Goal: Find specific page/section: Find specific page/section

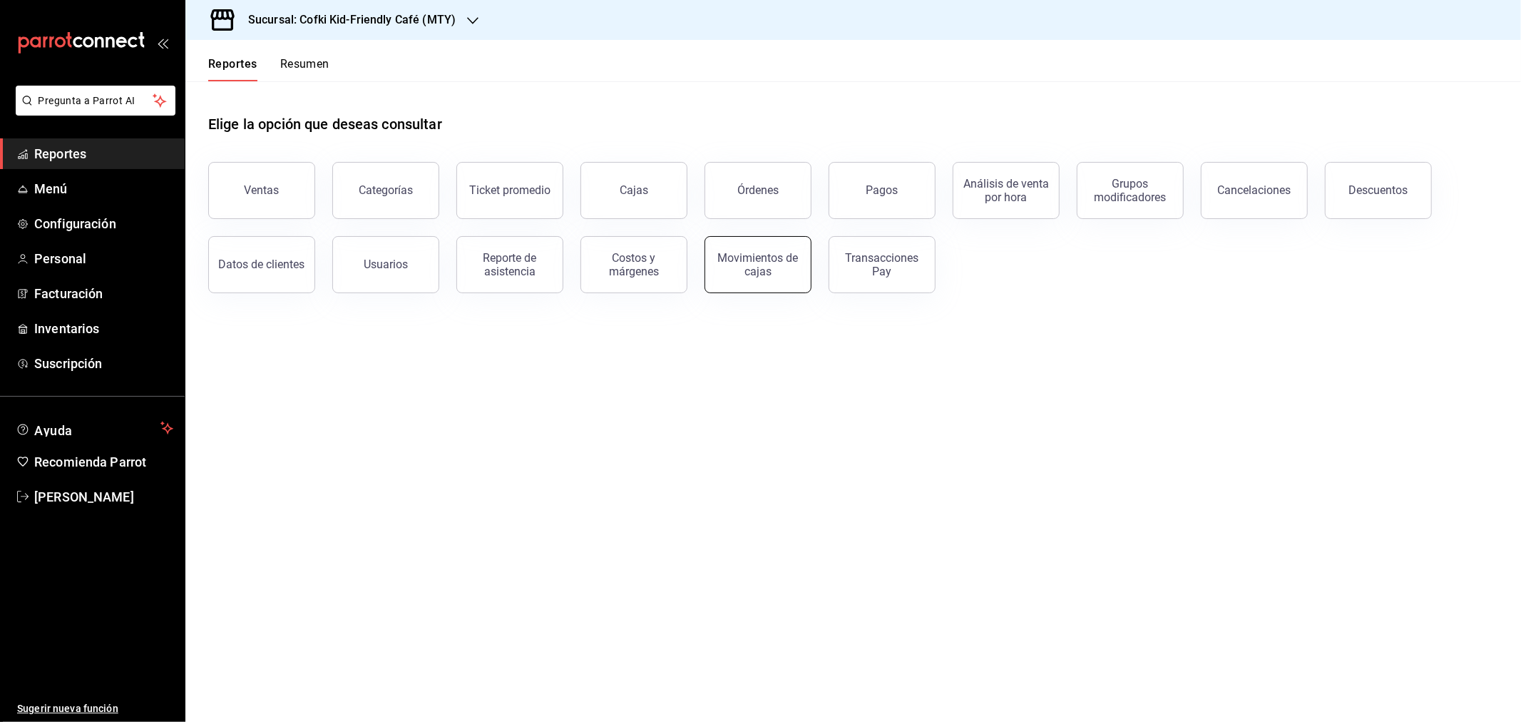
click at [760, 266] on div "Movimientos de cajas" at bounding box center [758, 264] width 88 height 27
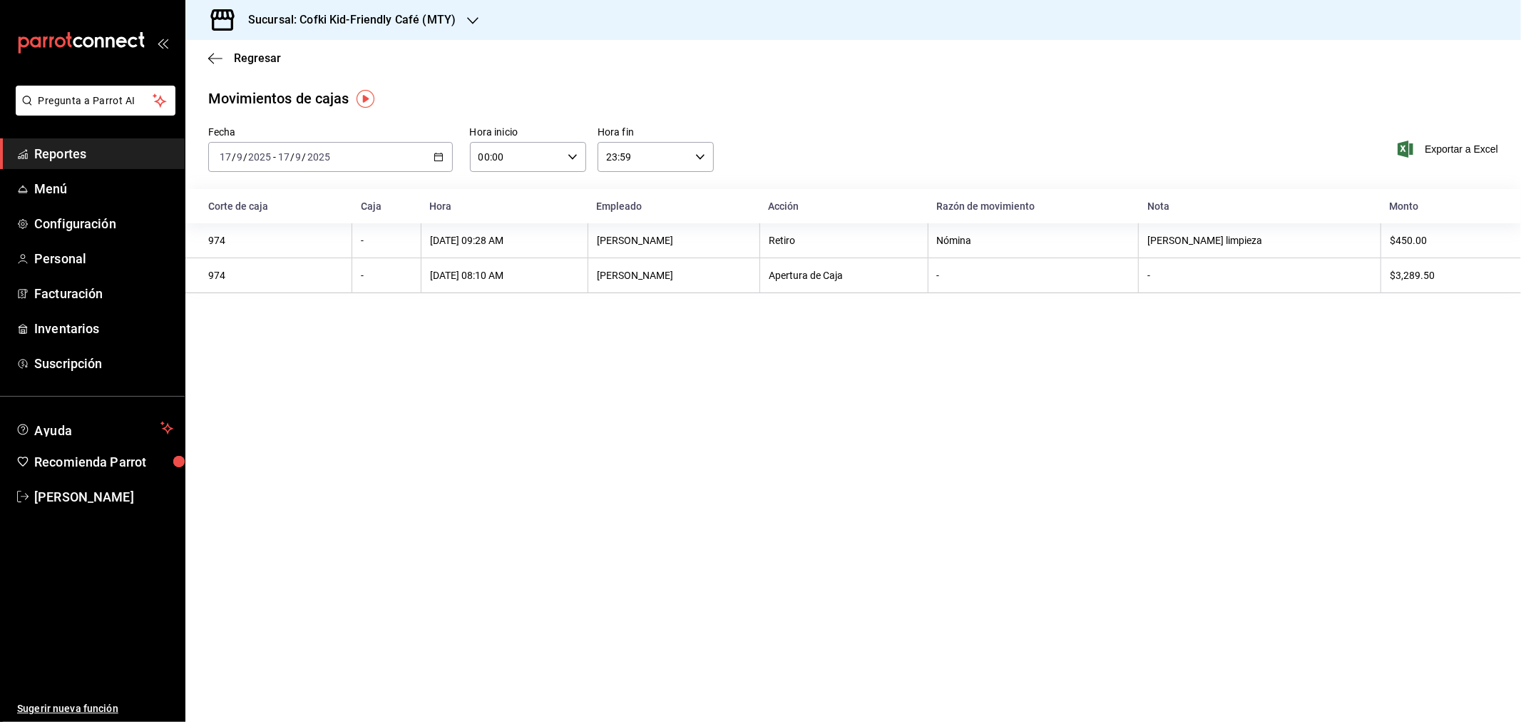
click at [421, 18] on h3 "Sucursal: Cofki Kid-Friendly Café (MTY)" at bounding box center [346, 19] width 219 height 17
click at [272, 83] on div "Cofki Cafe ([GEOGRAPHIC_DATA])" at bounding box center [292, 94] width 214 height 32
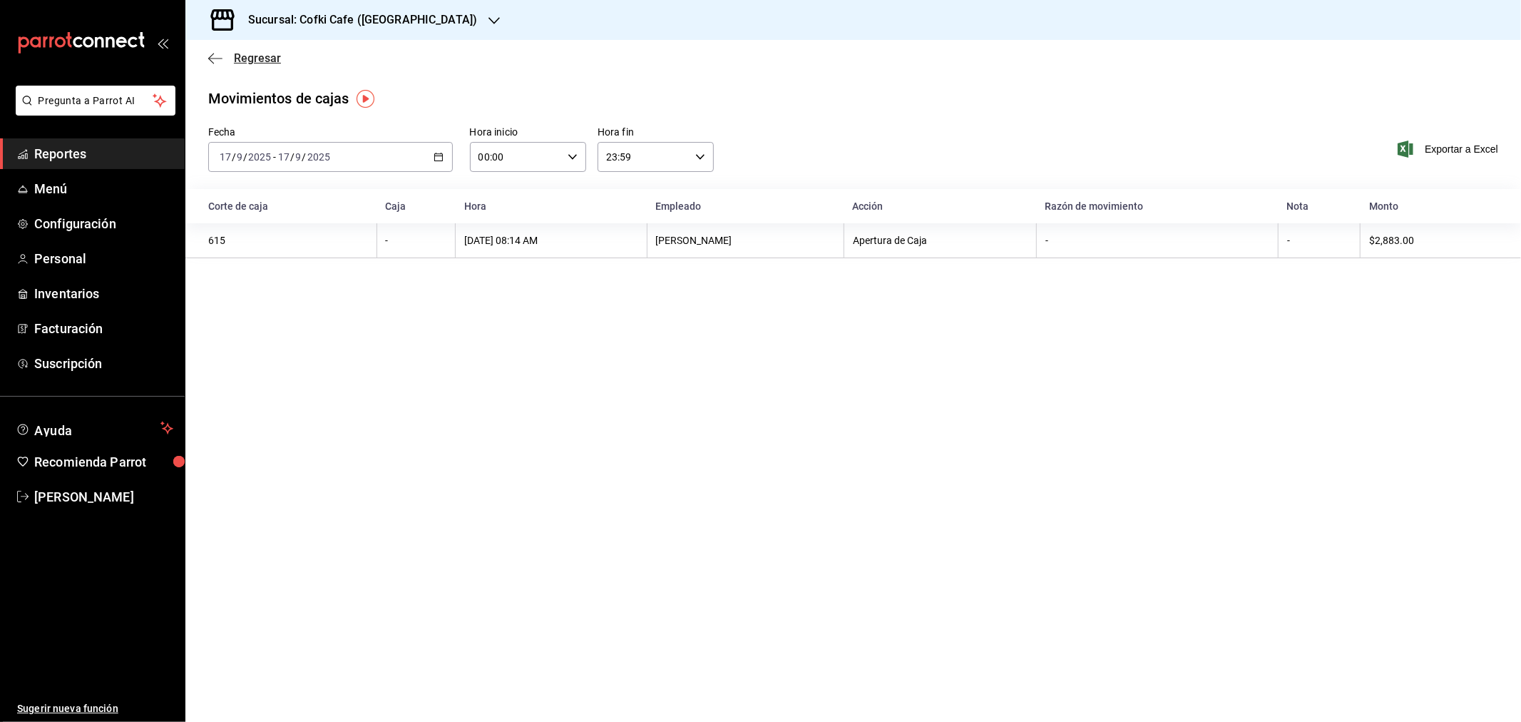
click at [247, 57] on span "Regresar" at bounding box center [257, 58] width 47 height 14
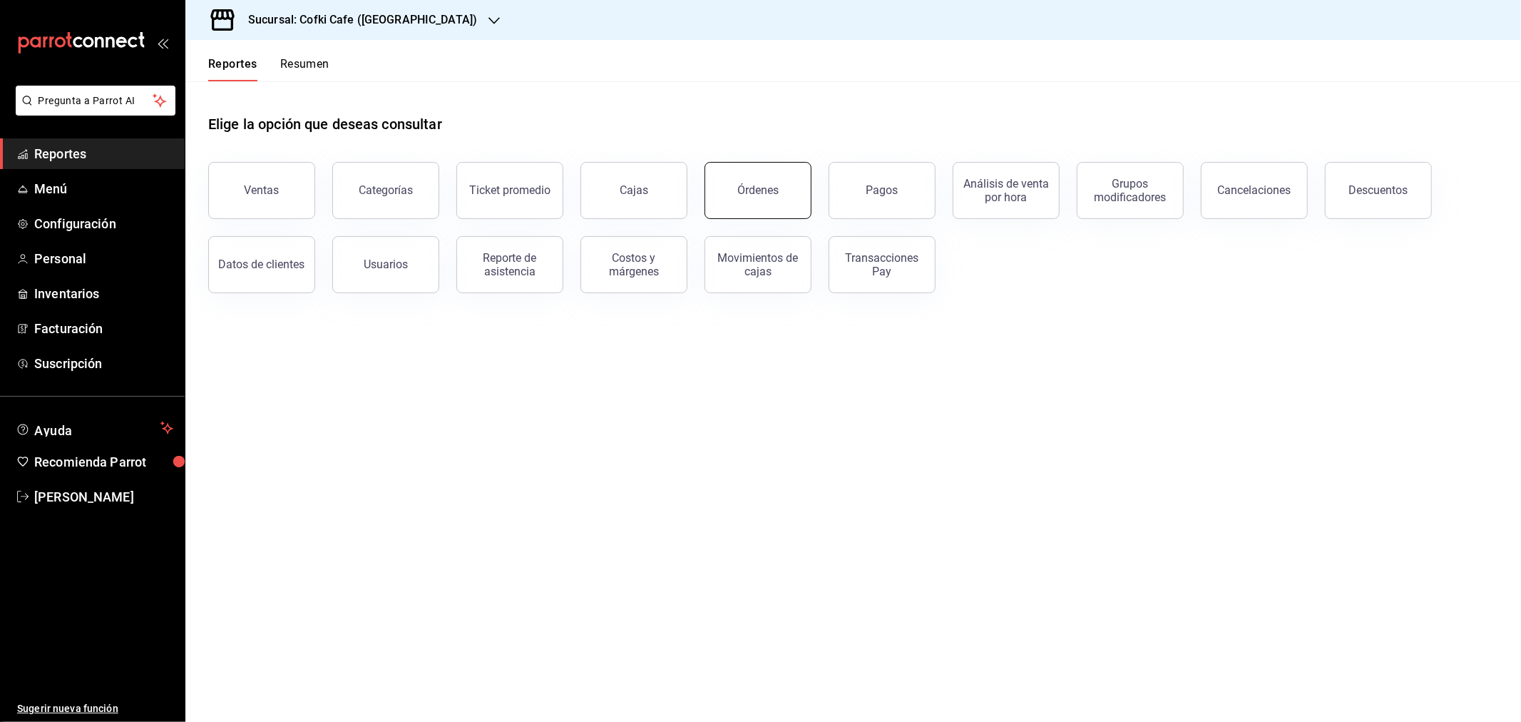
click at [754, 190] on div "Órdenes" at bounding box center [757, 190] width 41 height 14
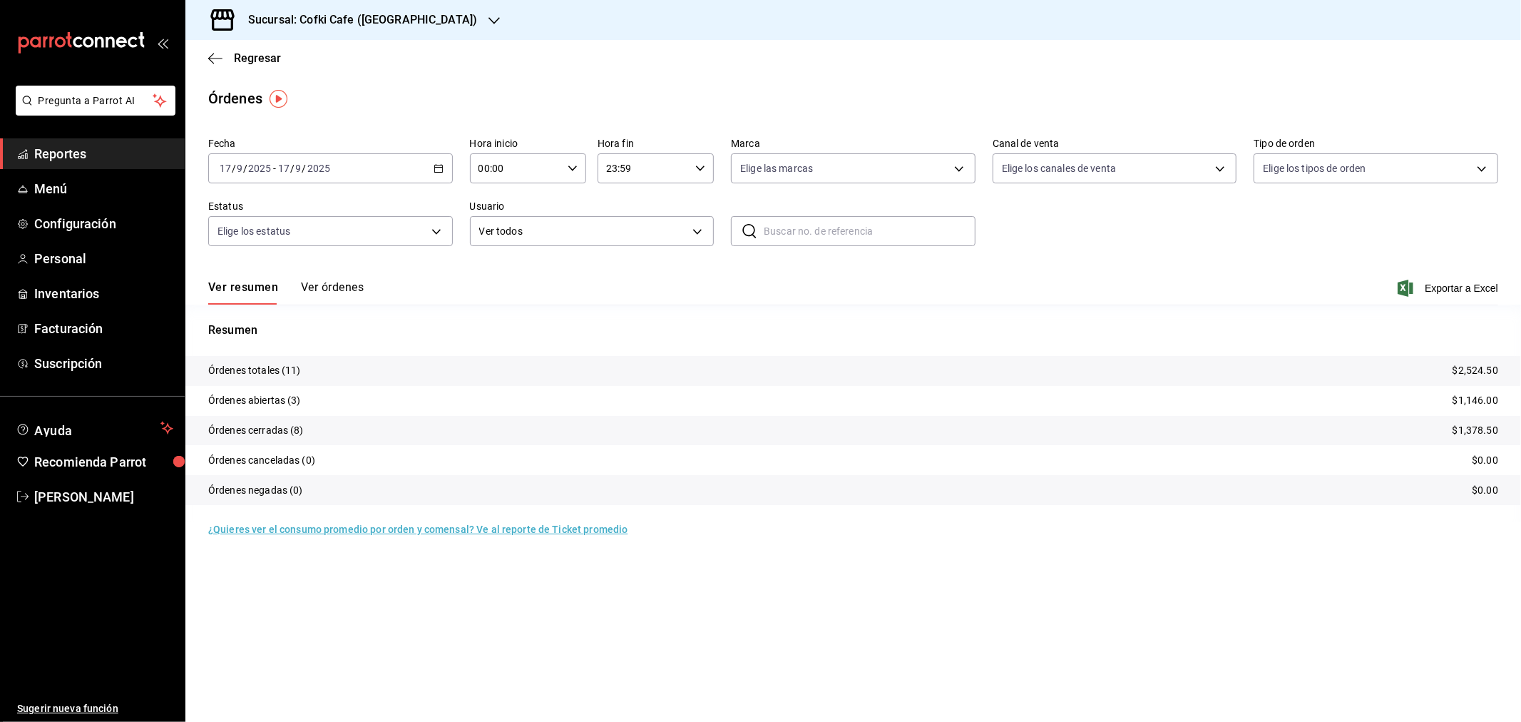
click at [348, 281] on button "Ver órdenes" at bounding box center [332, 292] width 63 height 24
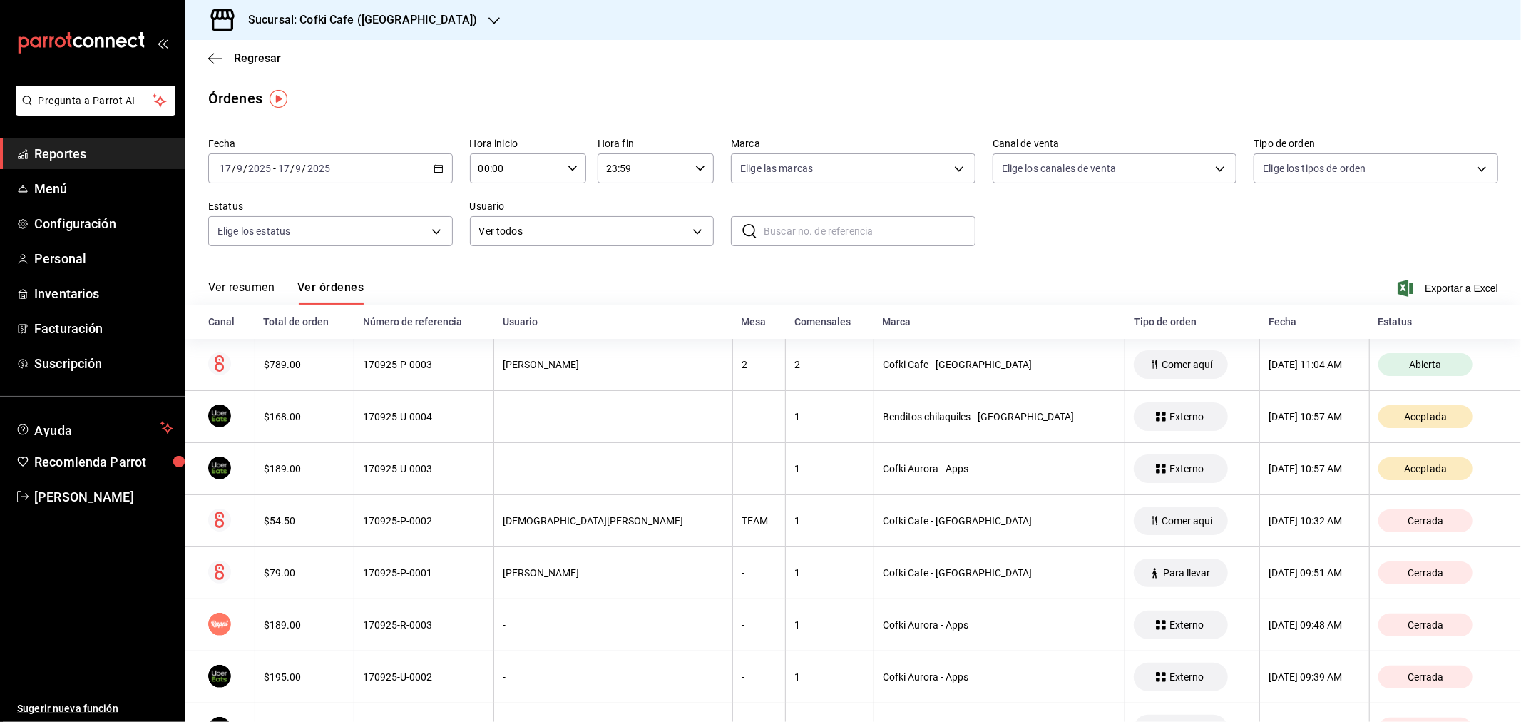
click at [258, 290] on button "Ver resumen" at bounding box center [241, 292] width 66 height 24
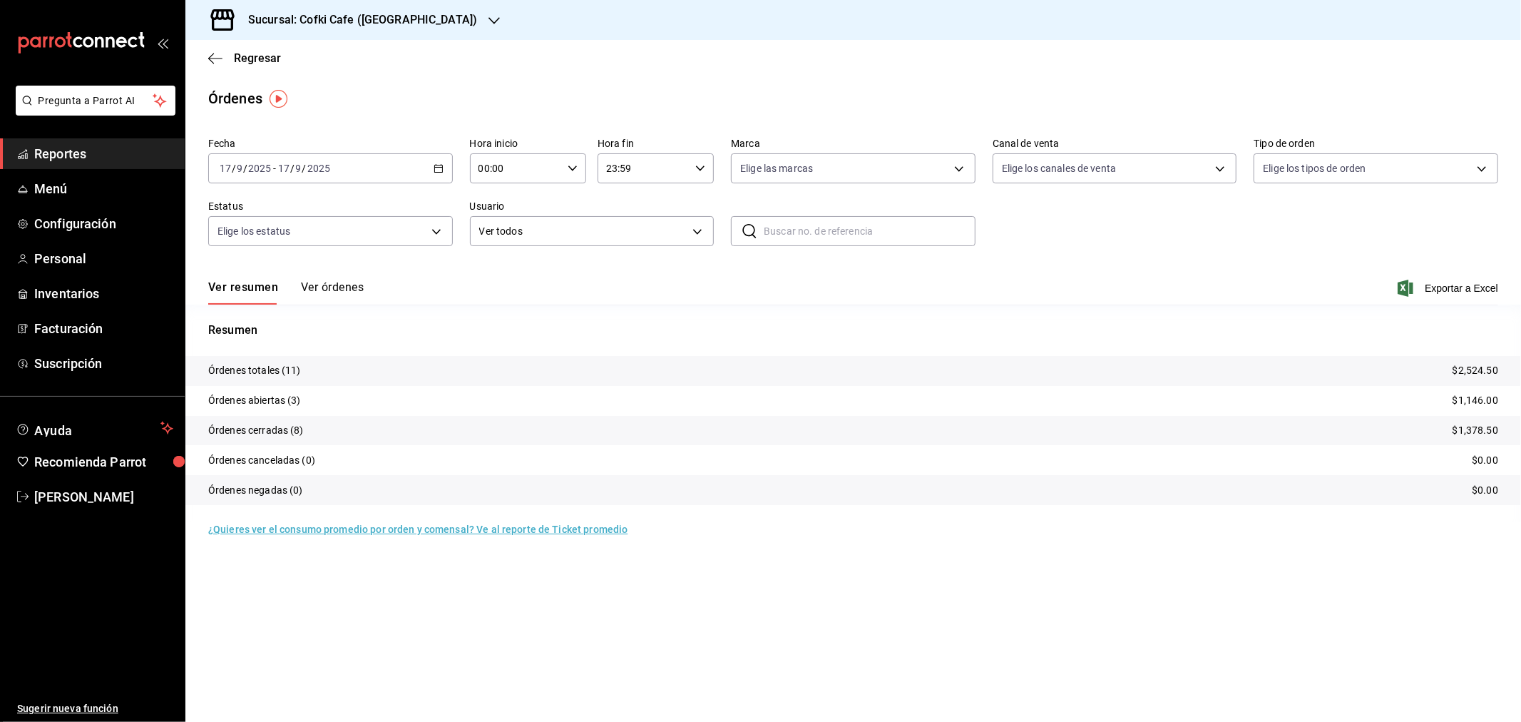
click at [394, 13] on h3 "Sucursal: Cofki Cafe ([GEOGRAPHIC_DATA])" at bounding box center [357, 19] width 240 height 17
click at [319, 66] on span "Cofki Kid-Friendly Café (MTY)" at bounding box center [263, 61] width 132 height 15
click at [329, 282] on button "Ver órdenes" at bounding box center [332, 292] width 63 height 24
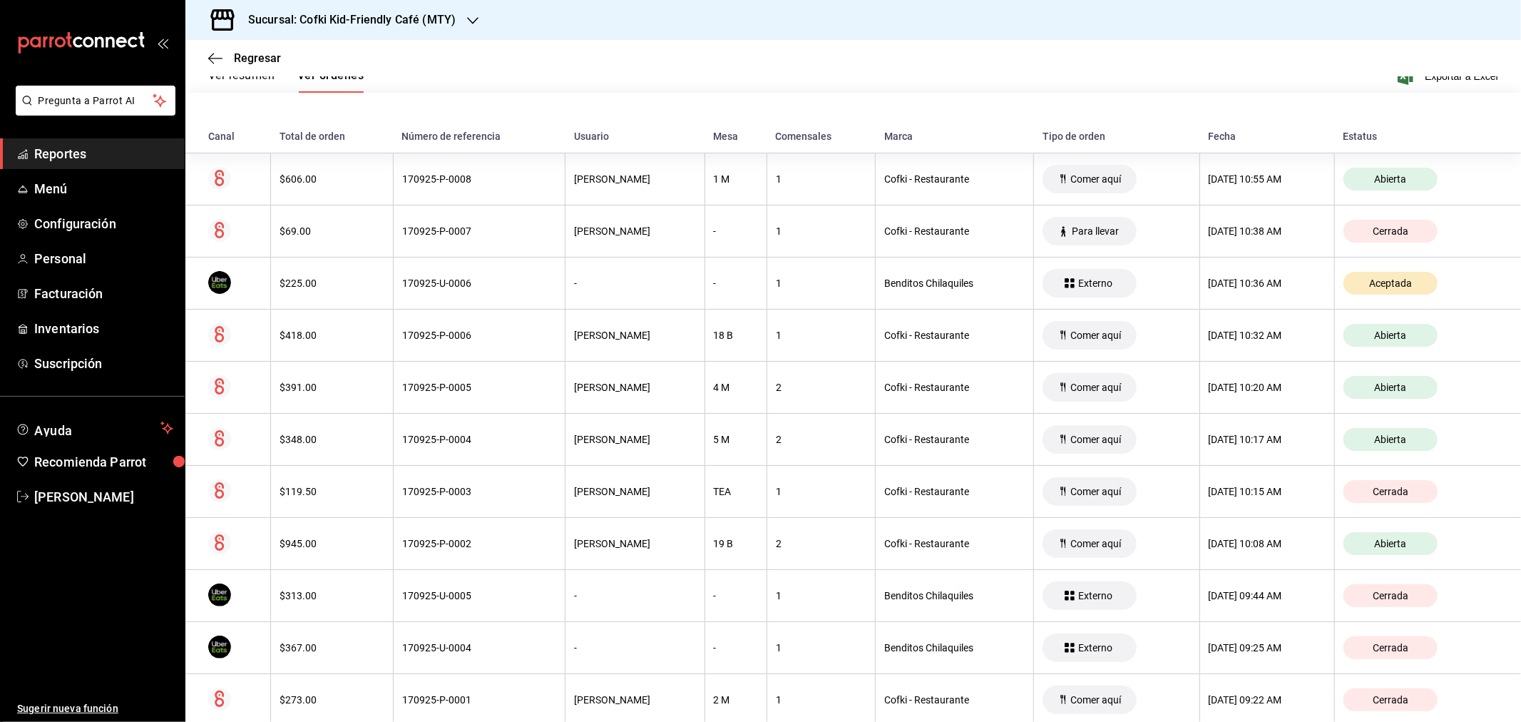
scroll to position [211, 0]
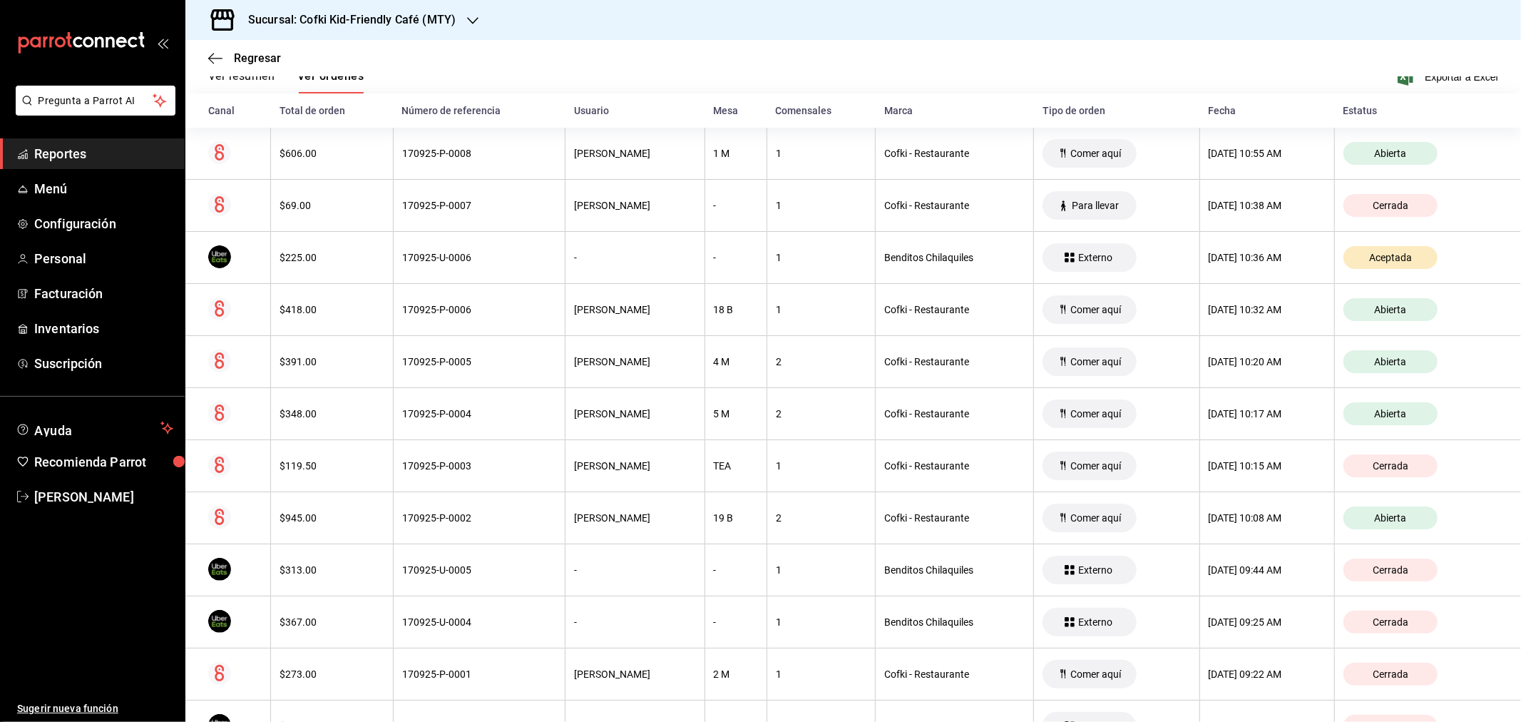
click at [253, 76] on div "Regresar" at bounding box center [853, 58] width 1336 height 36
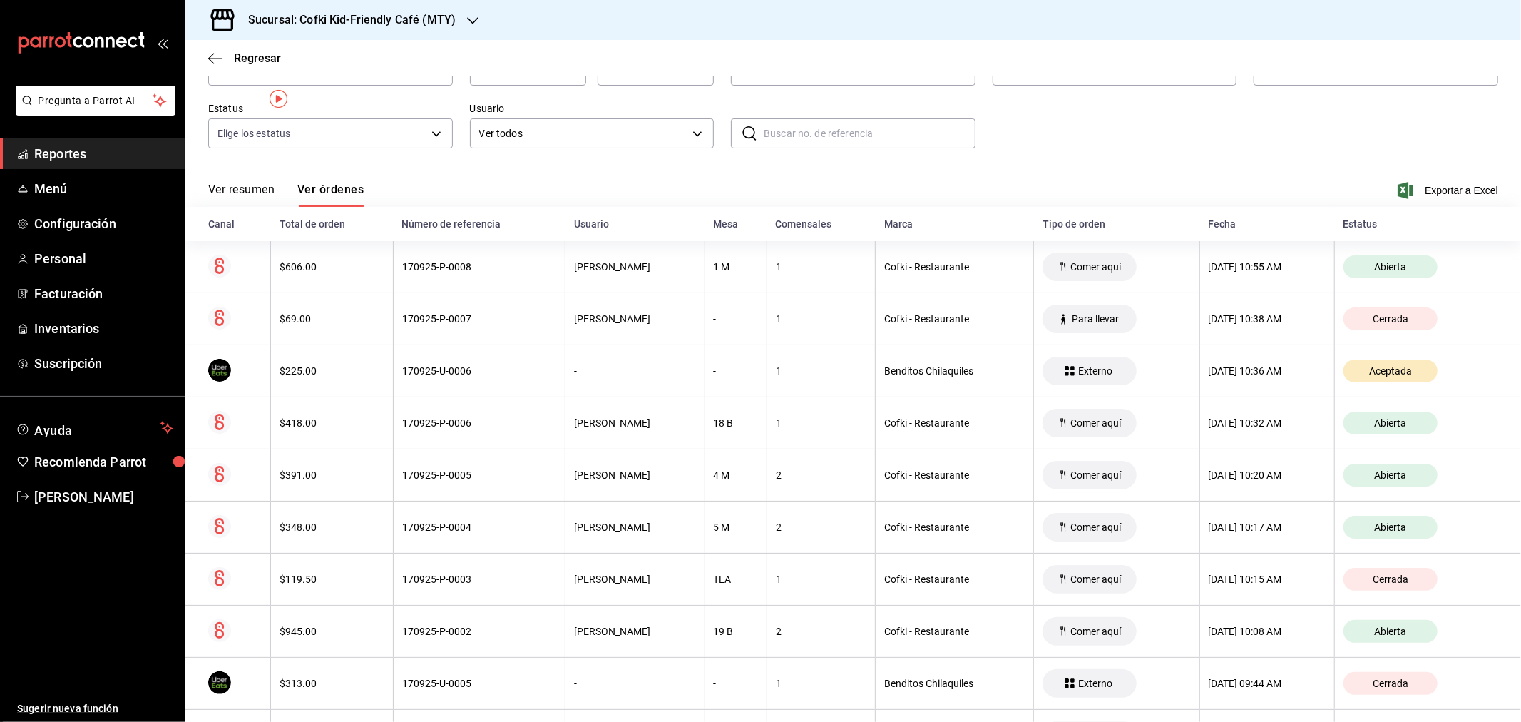
scroll to position [0, 0]
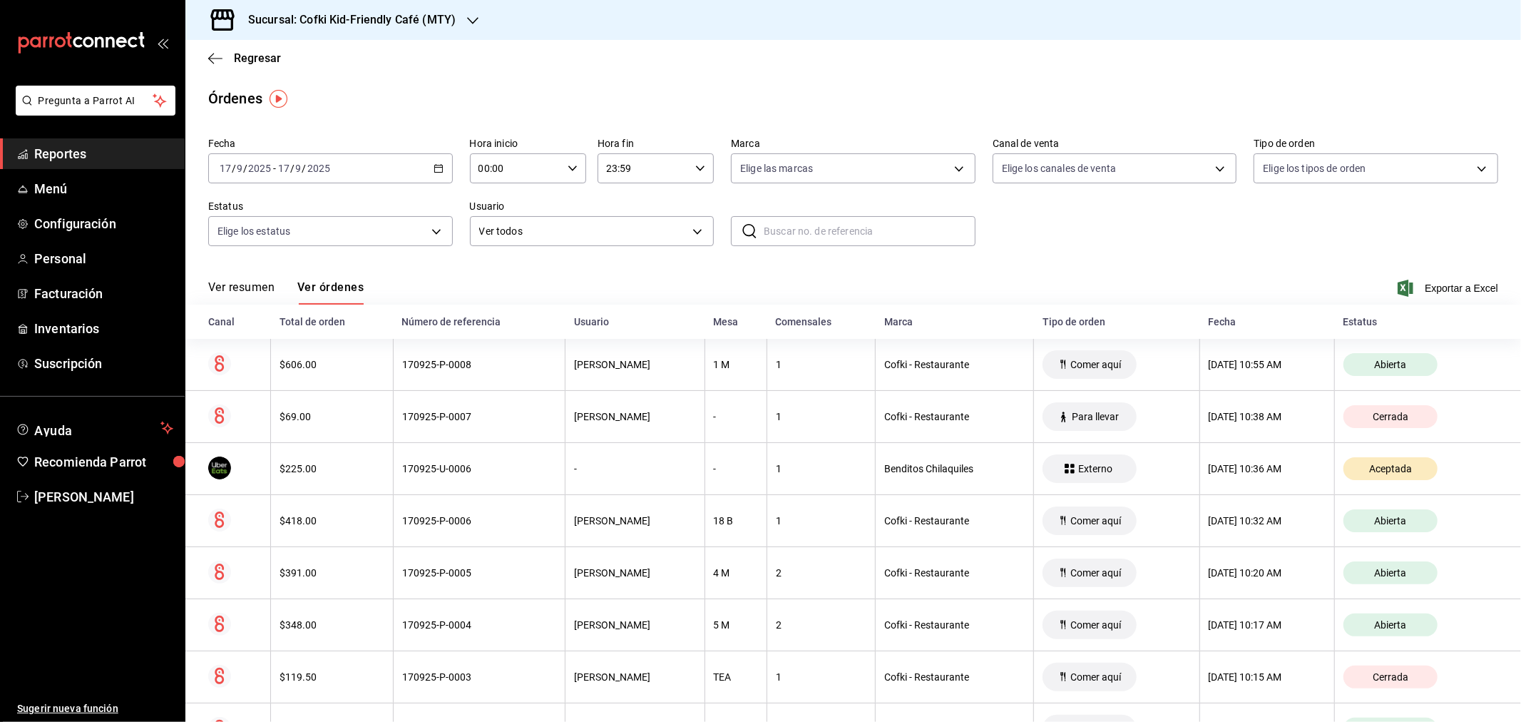
drag, startPoint x: 242, startPoint y: 278, endPoint x: 242, endPoint y: 286, distance: 7.8
click at [242, 280] on div "Ver resumen Ver órdenes Exportar a Excel" at bounding box center [853, 283] width 1290 height 41
click at [243, 287] on button "Ver resumen" at bounding box center [241, 292] width 66 height 24
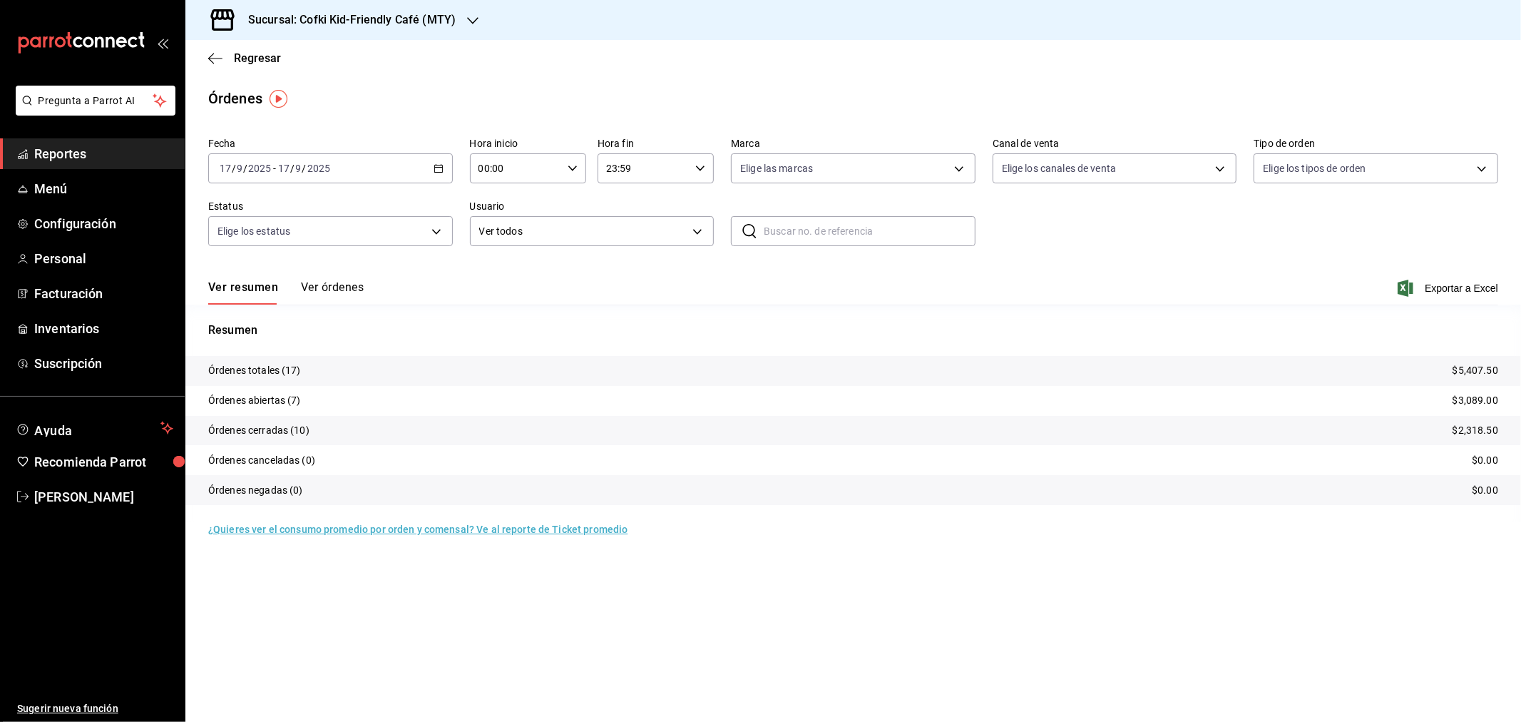
click at [352, 292] on button "Ver órdenes" at bounding box center [332, 292] width 63 height 24
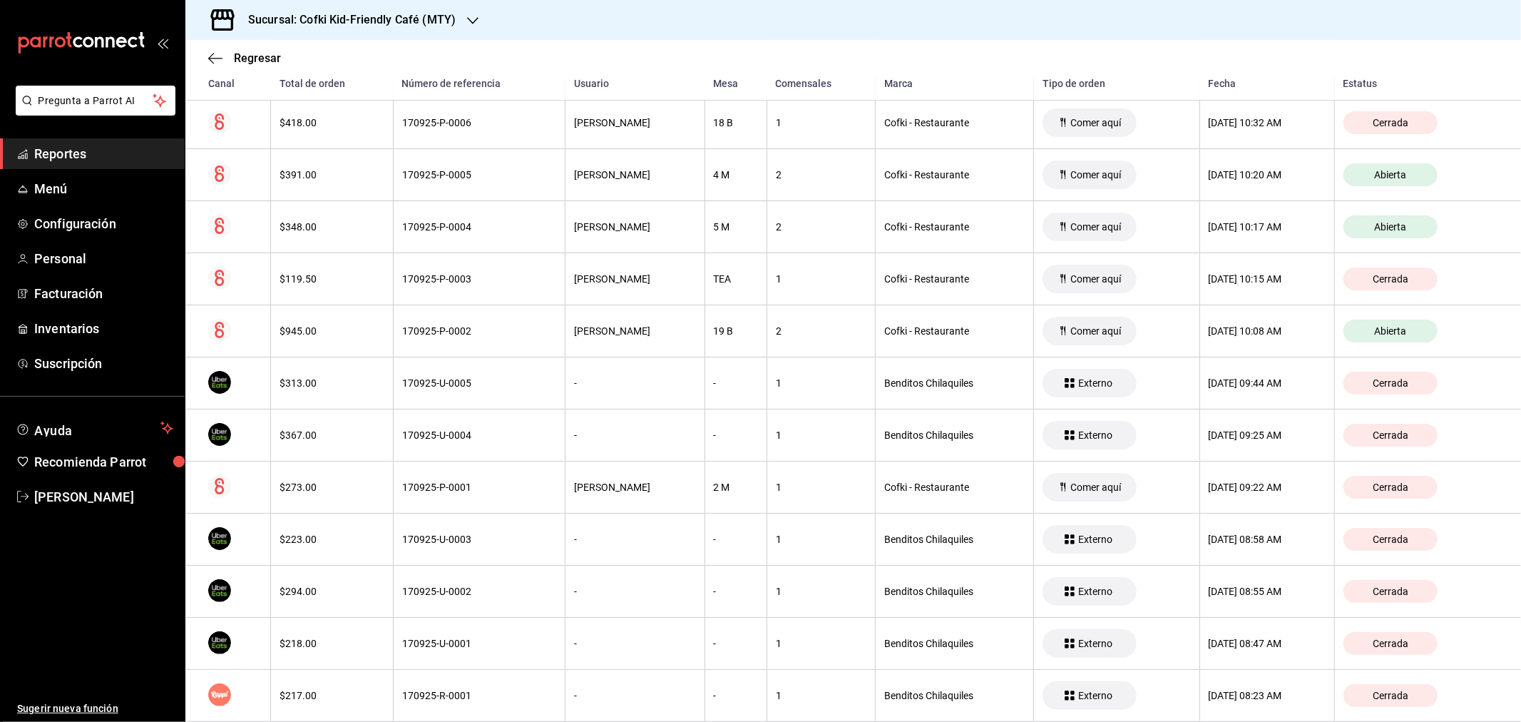
scroll to position [105, 0]
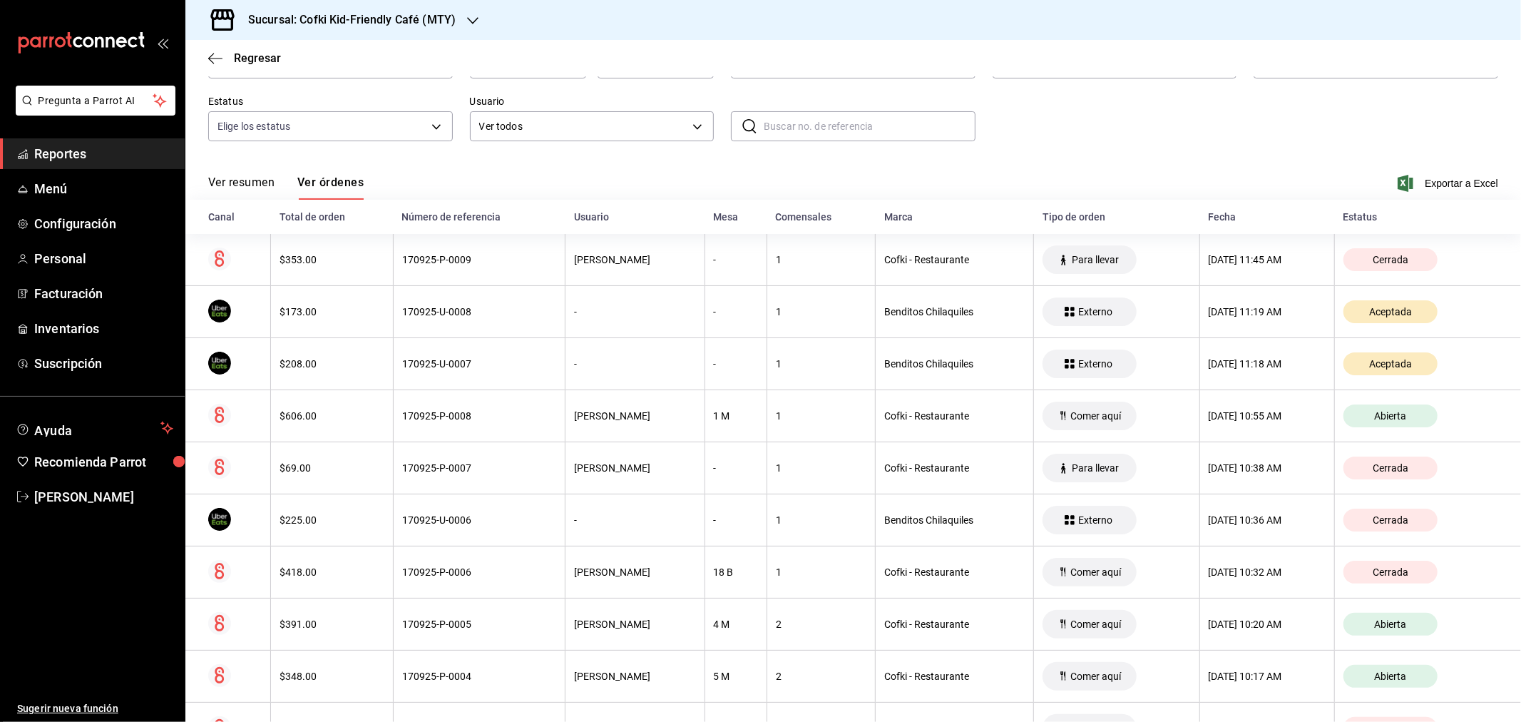
click at [252, 172] on div "Ver resumen Ver órdenes Exportar a Excel" at bounding box center [853, 178] width 1290 height 41
click at [253, 186] on button "Ver resumen" at bounding box center [241, 187] width 66 height 24
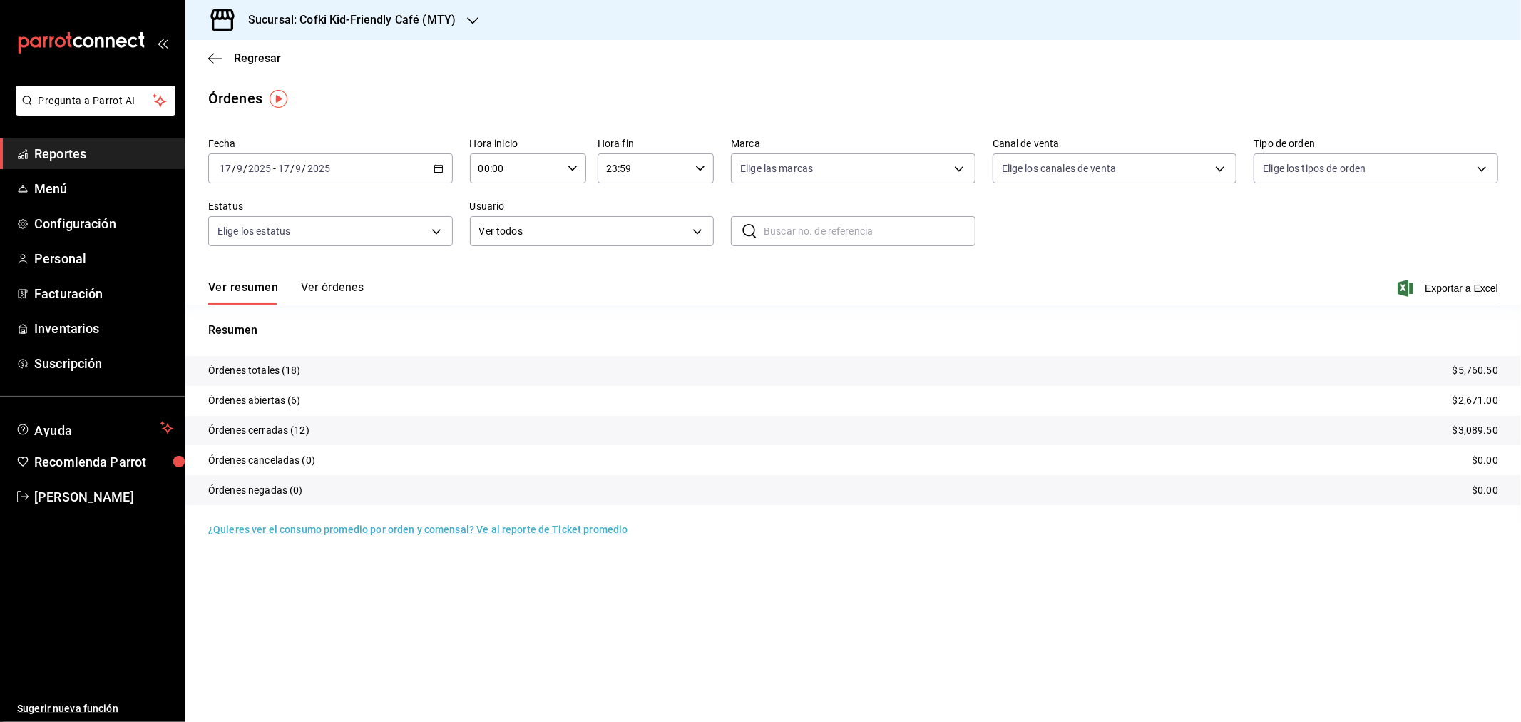
click at [474, 21] on icon "button" at bounding box center [472, 20] width 11 height 11
click at [352, 86] on div "Cofki Cafe ([GEOGRAPHIC_DATA])" at bounding box center [292, 93] width 191 height 15
click at [322, 293] on button "Ver órdenes" at bounding box center [332, 292] width 63 height 24
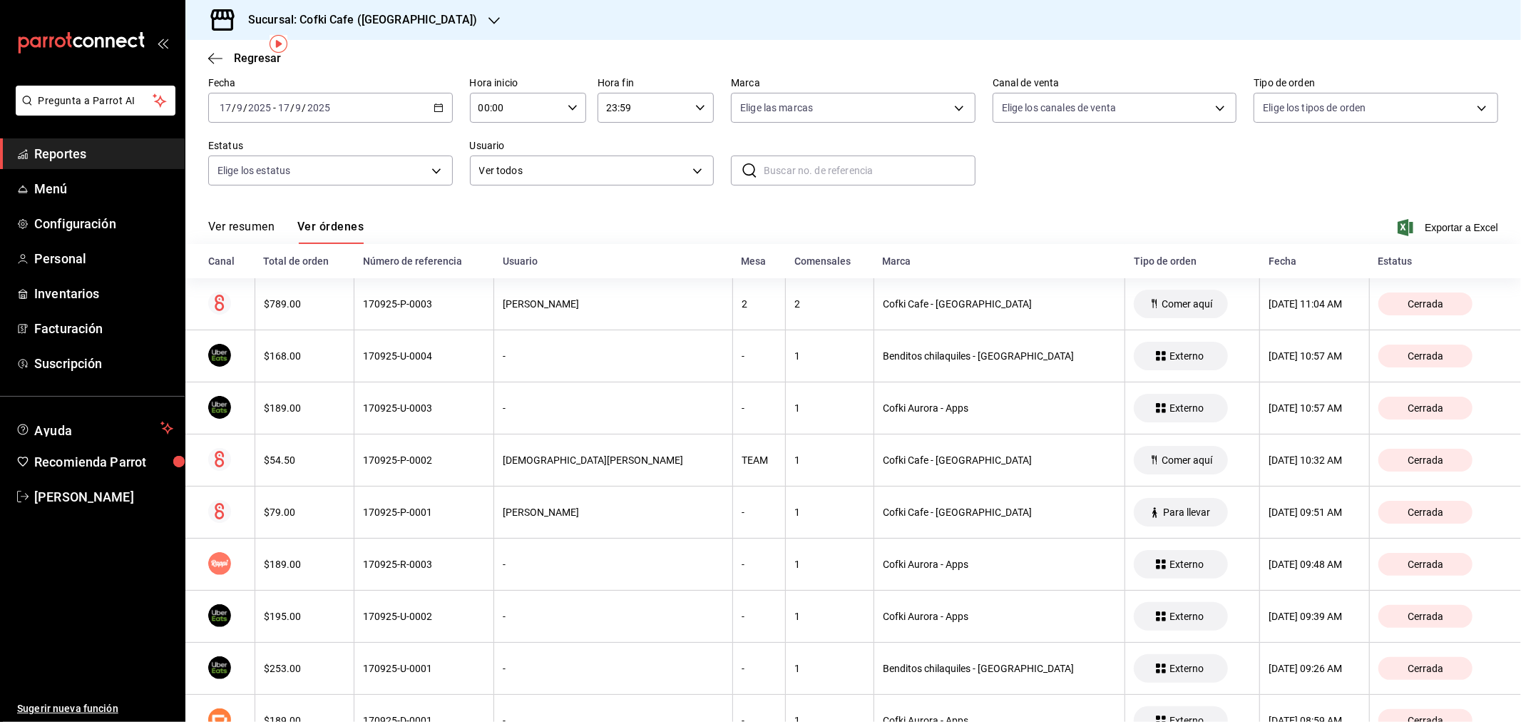
scroll to position [55, 0]
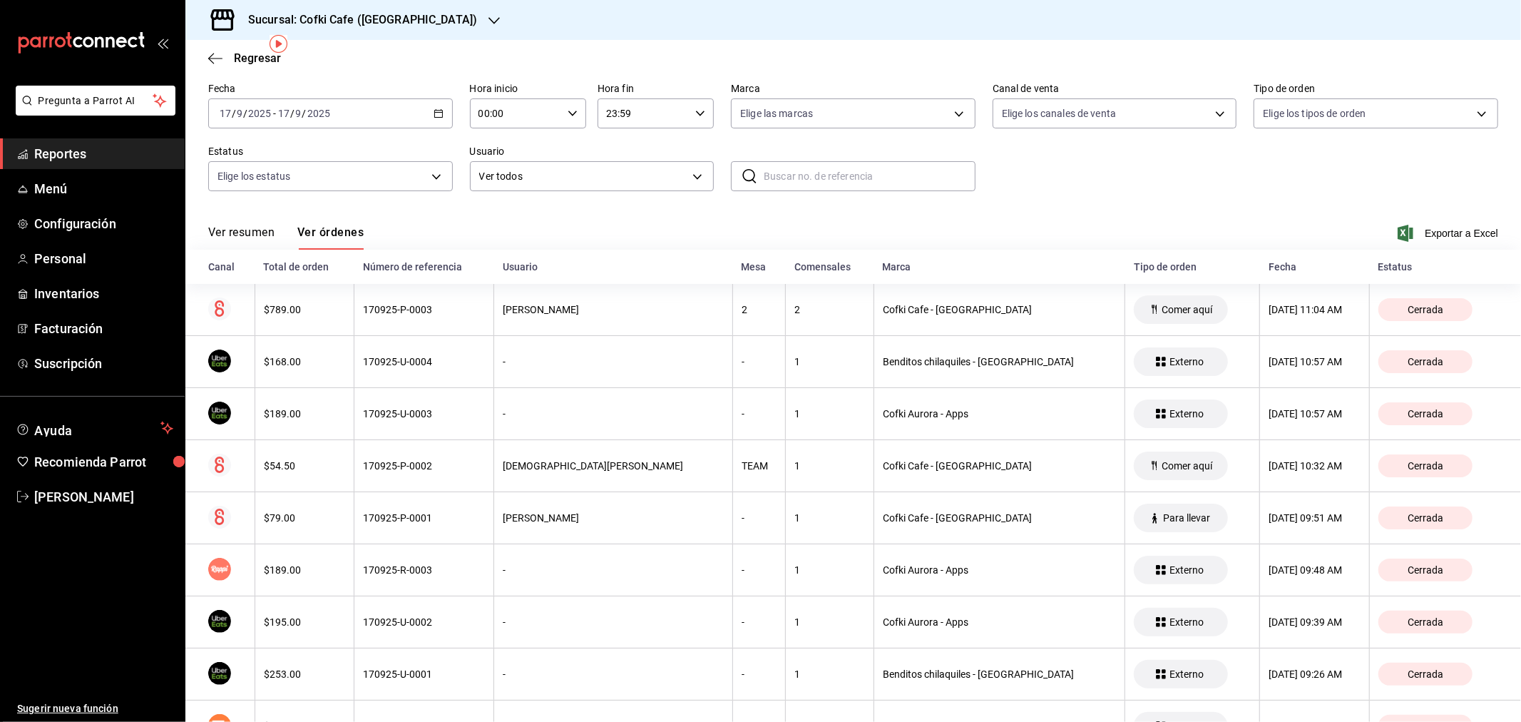
click at [252, 231] on button "Ver resumen" at bounding box center [241, 237] width 66 height 24
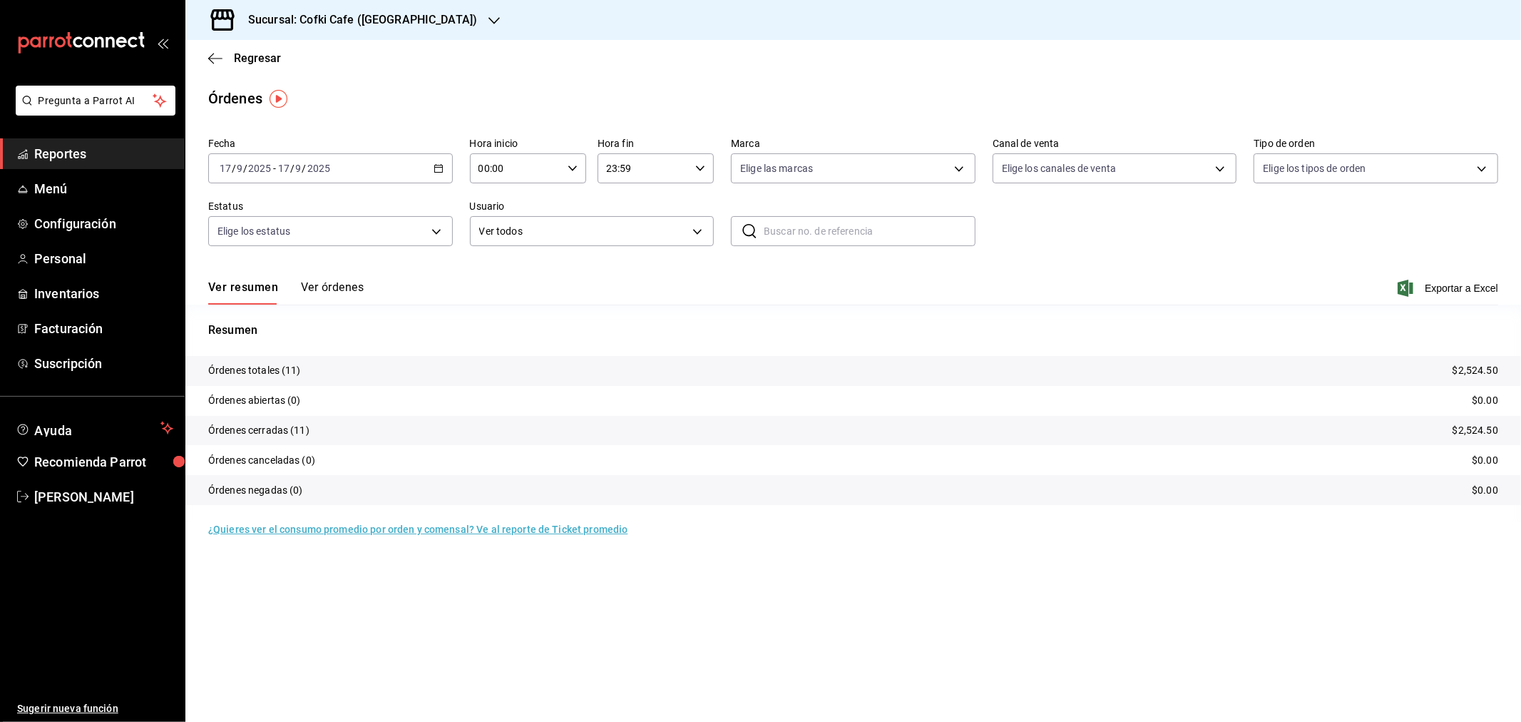
click at [372, 24] on h3 "Sucursal: Cofki Cafe ([GEOGRAPHIC_DATA])" at bounding box center [357, 19] width 240 height 17
click at [324, 59] on span "Cofki Kid-Friendly Café (MTY)" at bounding box center [263, 61] width 132 height 15
click at [333, 290] on button "Ver órdenes" at bounding box center [332, 292] width 63 height 24
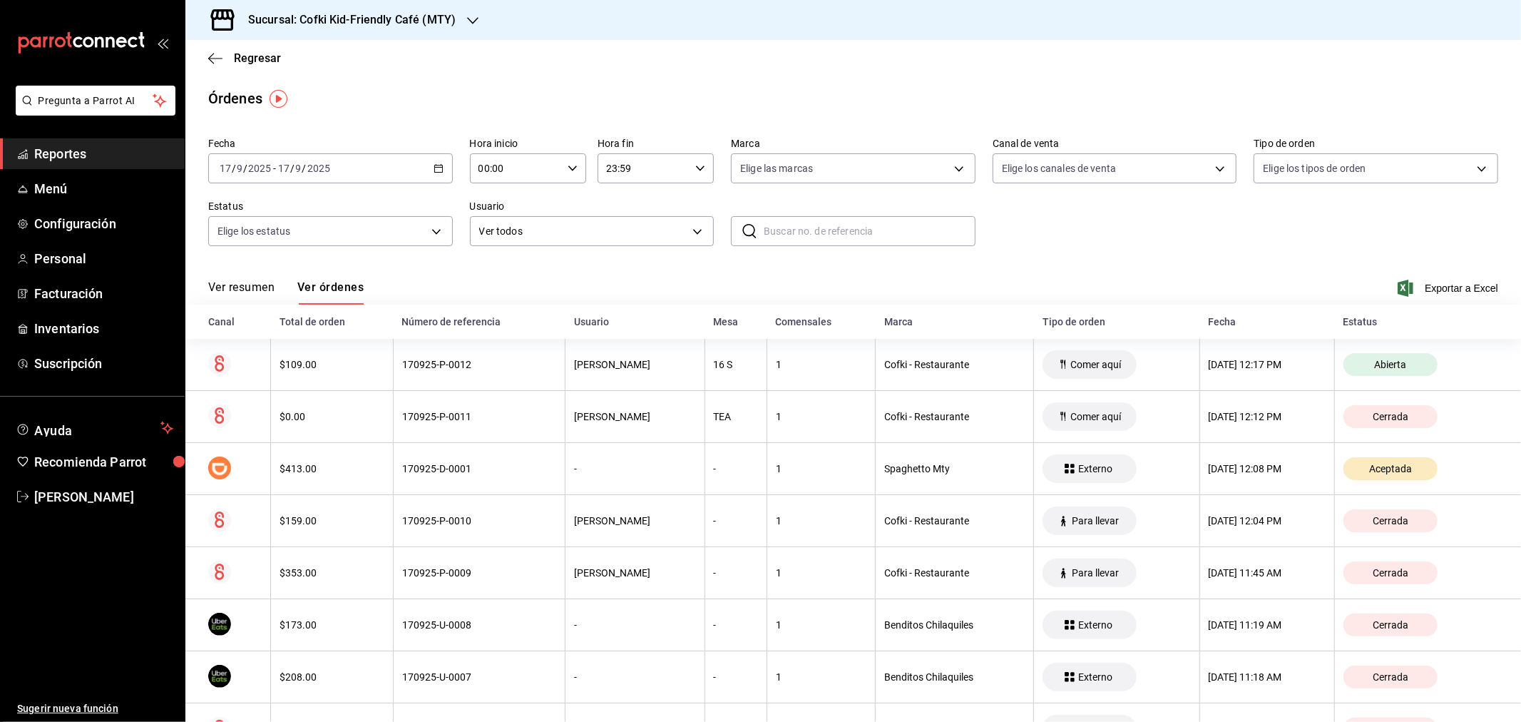
click at [257, 290] on button "Ver resumen" at bounding box center [241, 292] width 66 height 24
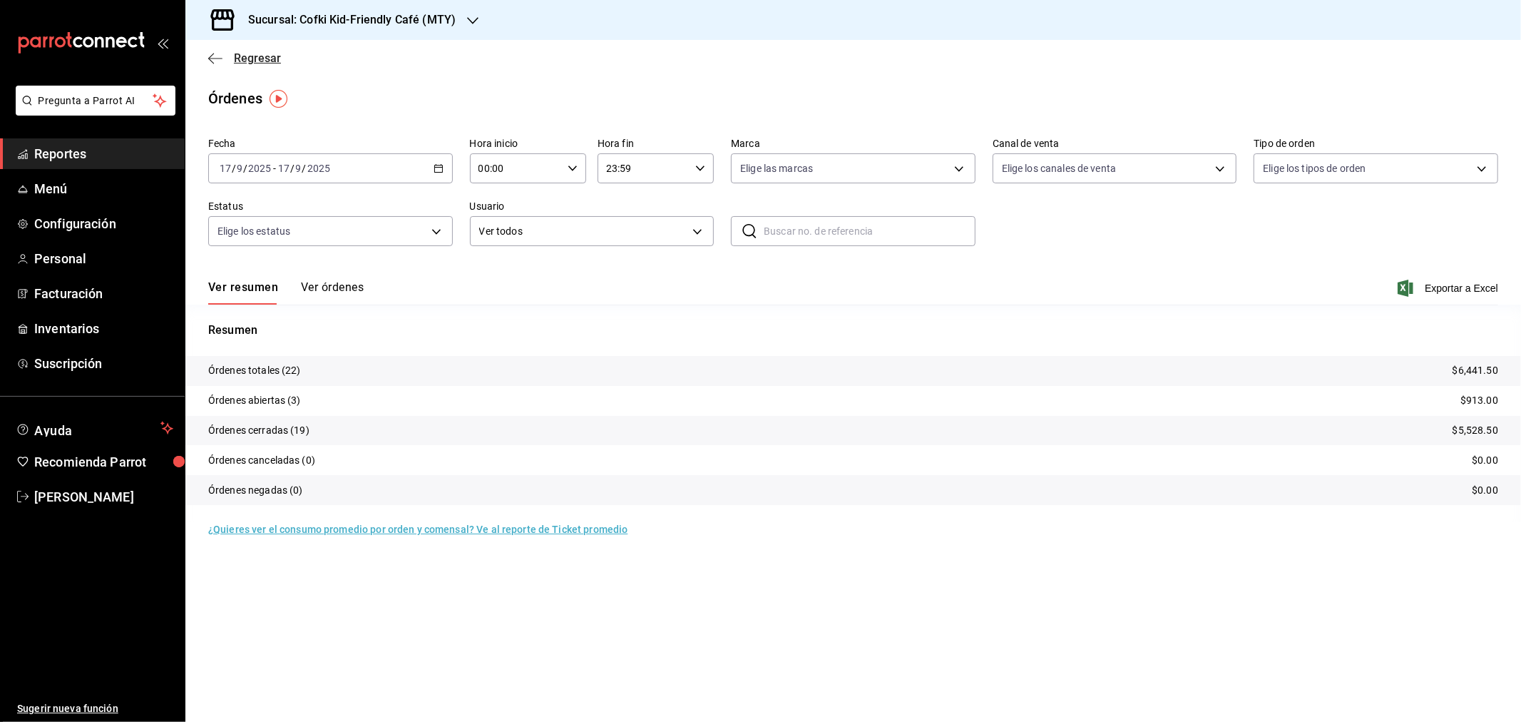
click at [264, 57] on span "Regresar" at bounding box center [257, 58] width 47 height 14
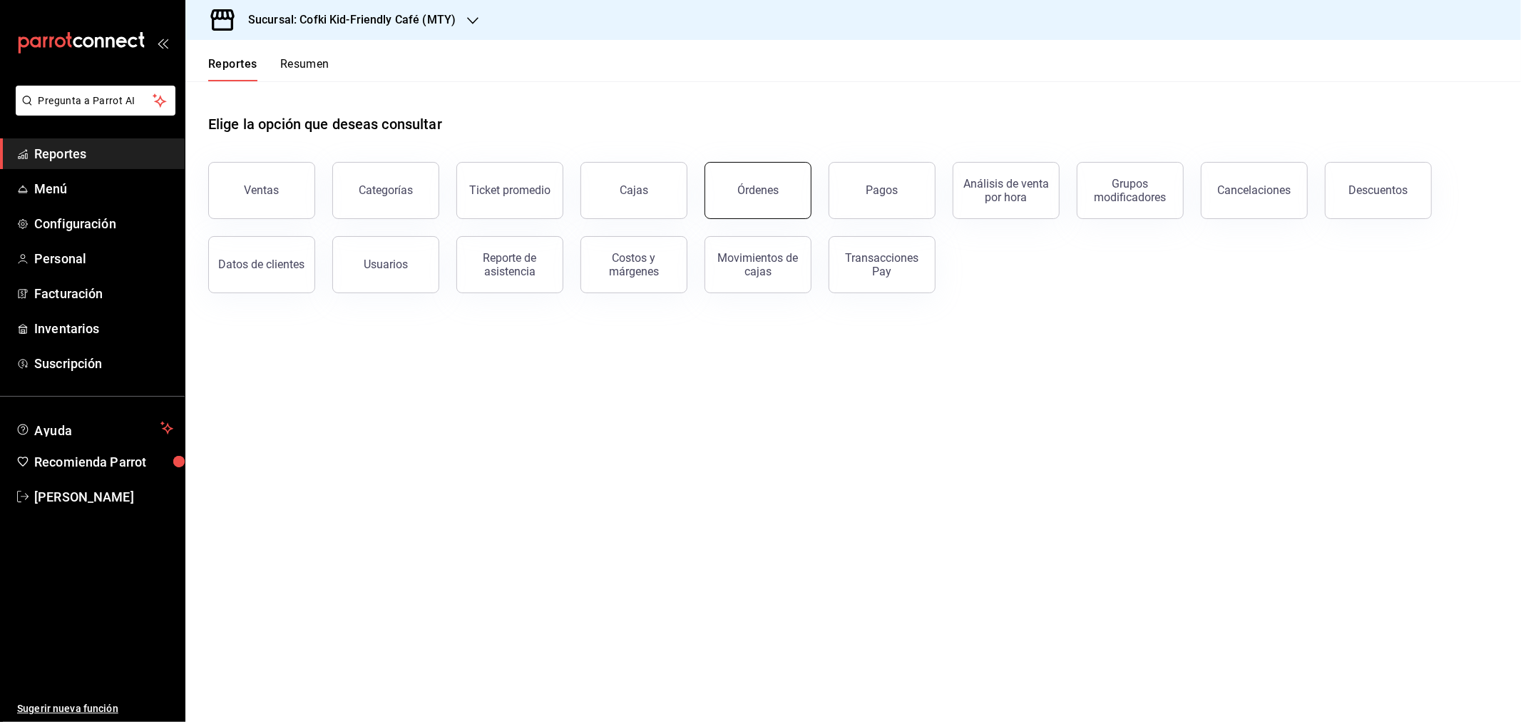
click at [718, 180] on button "Órdenes" at bounding box center [758, 190] width 107 height 57
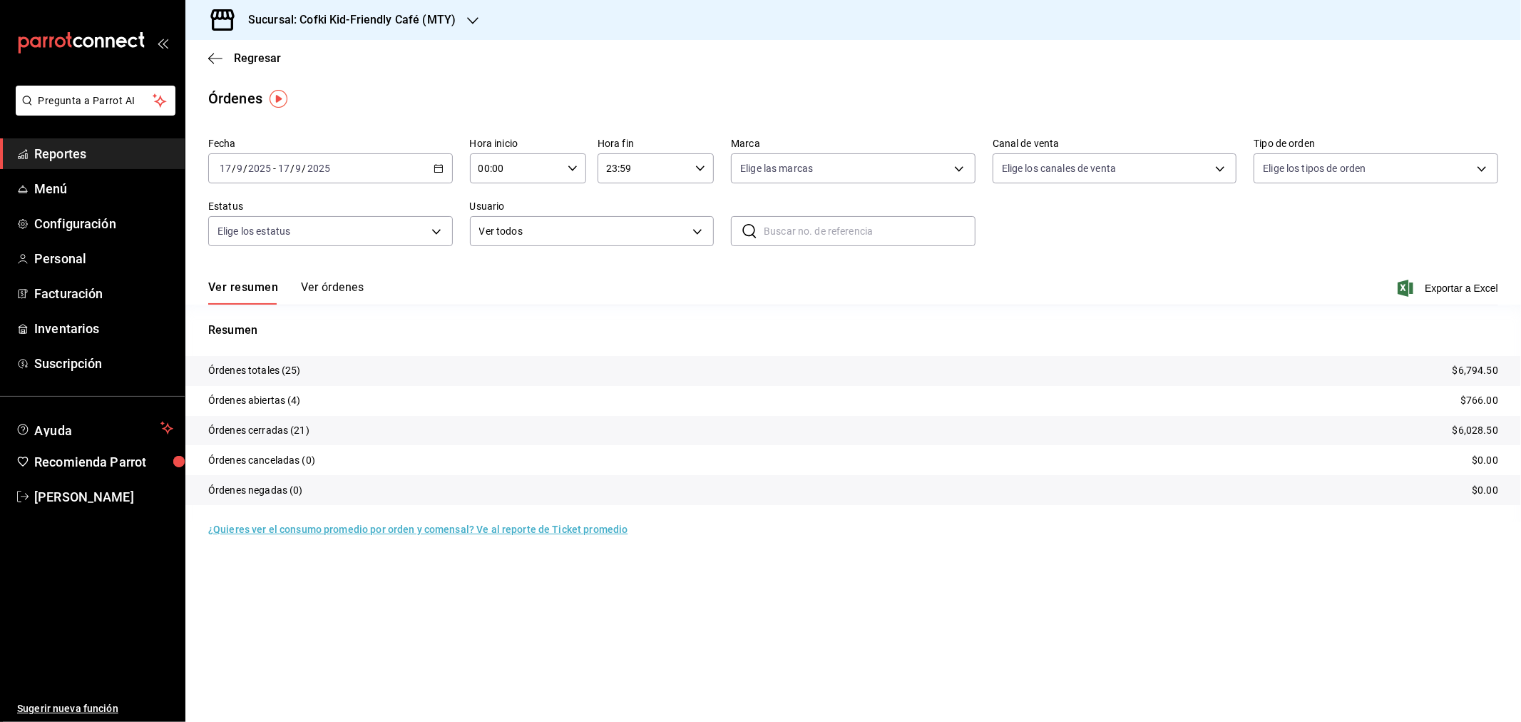
click at [428, 18] on h3 "Sucursal: Cofki Kid-Friendly Café (MTY)" at bounding box center [346, 19] width 219 height 17
click at [340, 88] on div "Cofki Cafe ([GEOGRAPHIC_DATA])" at bounding box center [292, 93] width 191 height 15
